Goal: Book appointment/travel/reservation

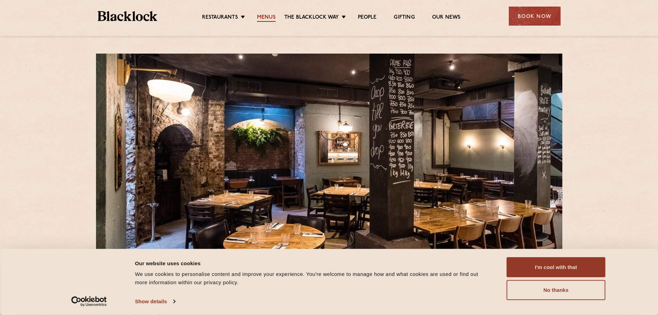
click at [258, 17] on link "Menus" at bounding box center [266, 18] width 19 height 8
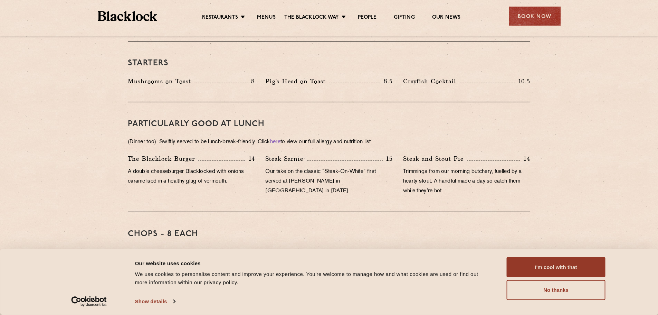
scroll to position [414, 0]
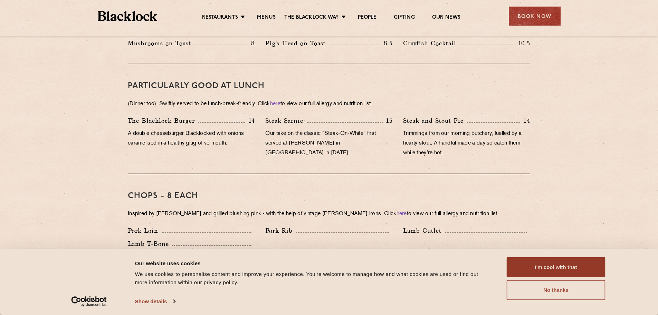
click at [526, 288] on button "No thanks" at bounding box center [555, 290] width 99 height 20
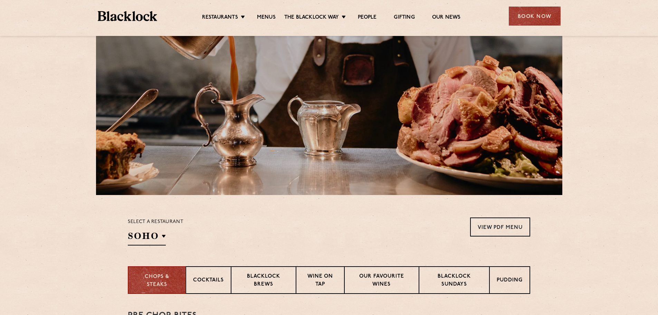
scroll to position [0, 0]
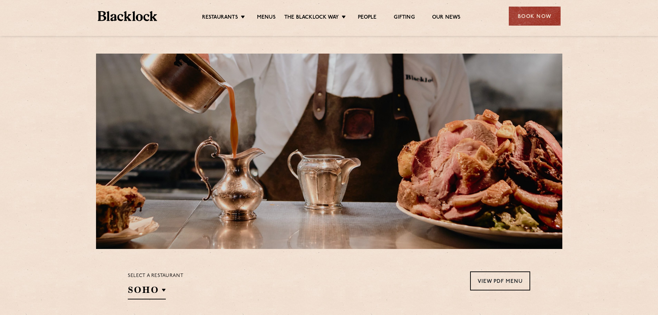
click at [531, 15] on div "Book Now" at bounding box center [535, 16] width 52 height 19
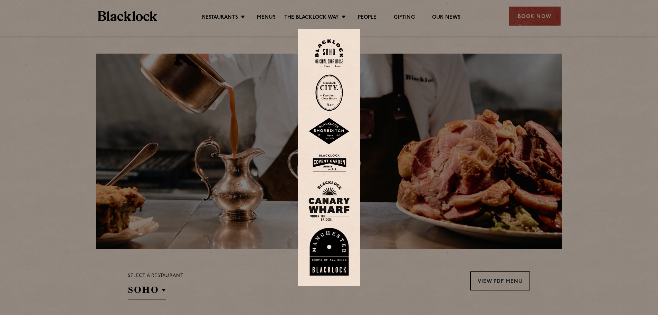
click at [336, 94] on img at bounding box center [329, 92] width 28 height 37
